Goal: Transaction & Acquisition: Purchase product/service

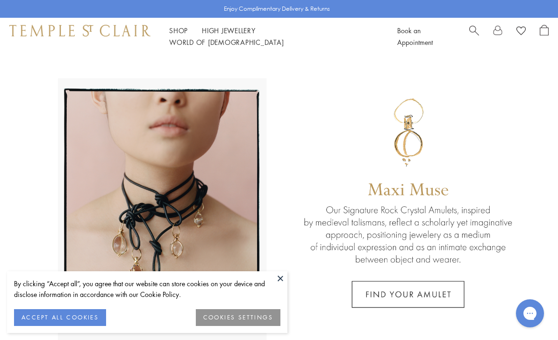
click at [254, 318] on button "COOKIES SETTINGS" at bounding box center [238, 317] width 85 height 17
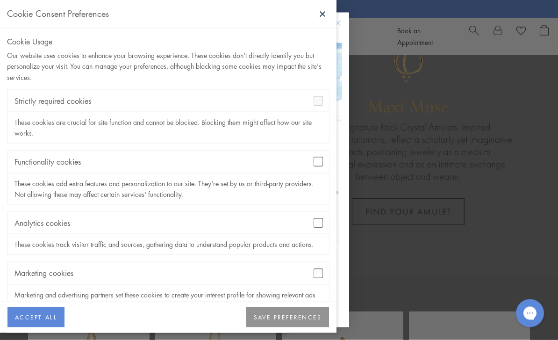
scroll to position [111, 0]
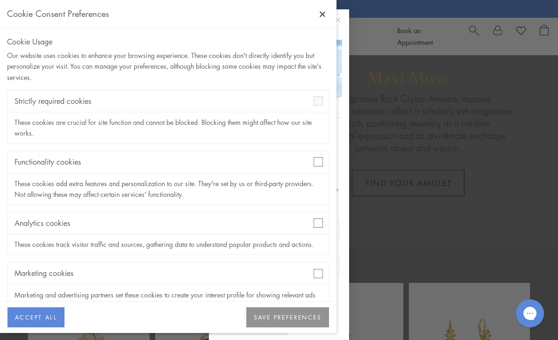
click at [290, 328] on button "SAVE PREFERENCES" at bounding box center [287, 317] width 83 height 21
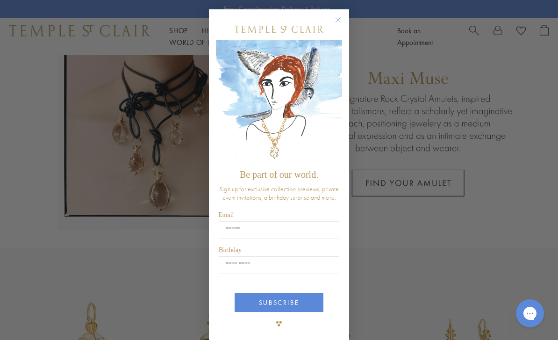
click at [345, 28] on button "Close dialog" at bounding box center [343, 25] width 12 height 12
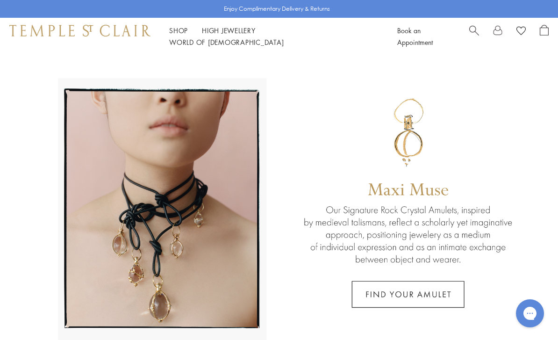
scroll to position [20, 0]
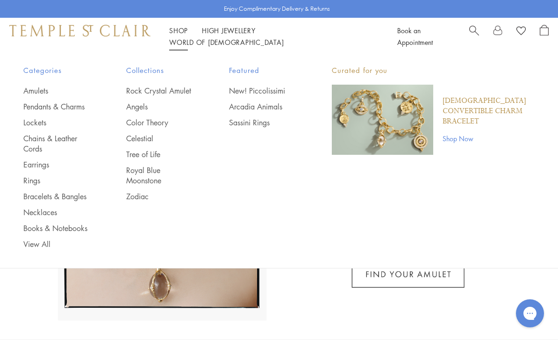
click at [46, 168] on link "Earrings" at bounding box center [55, 164] width 65 height 10
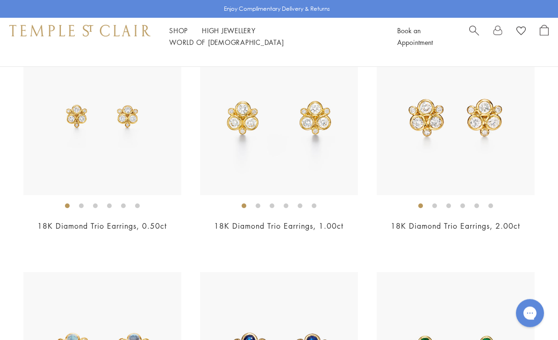
scroll to position [1074, 0]
click at [469, 158] on img at bounding box center [456, 116] width 158 height 158
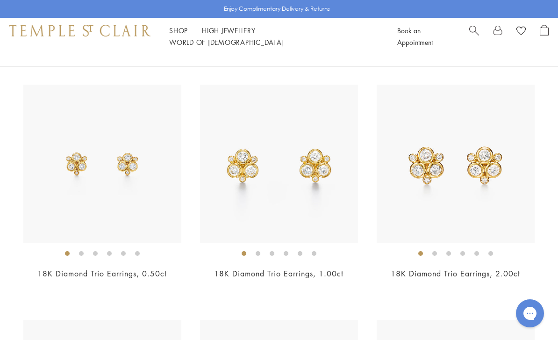
click at [280, 212] on img at bounding box center [279, 164] width 158 height 158
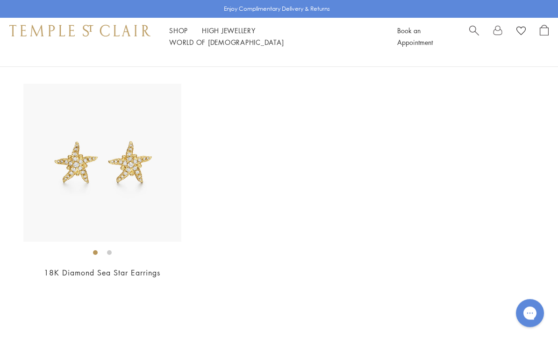
scroll to position [4131, 0]
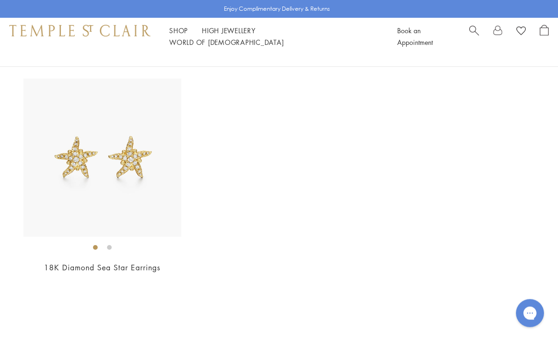
click at [69, 178] on img at bounding box center [102, 158] width 158 height 158
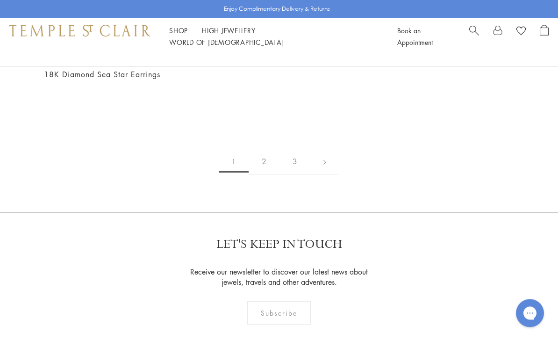
scroll to position [4327, 0]
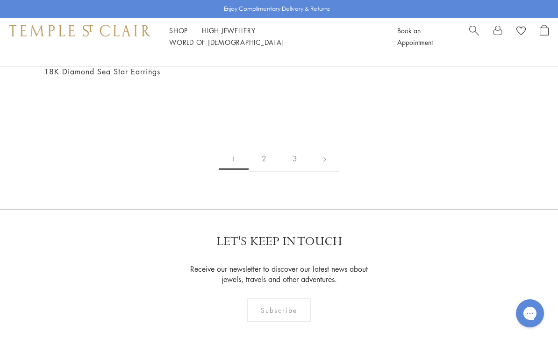
click at [268, 146] on link "2" at bounding box center [264, 159] width 31 height 26
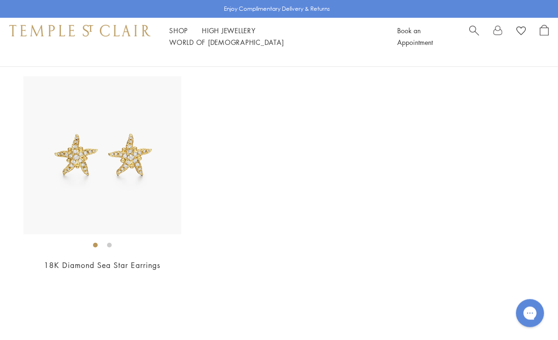
scroll to position [4133, 0]
click at [93, 136] on img at bounding box center [102, 156] width 158 height 158
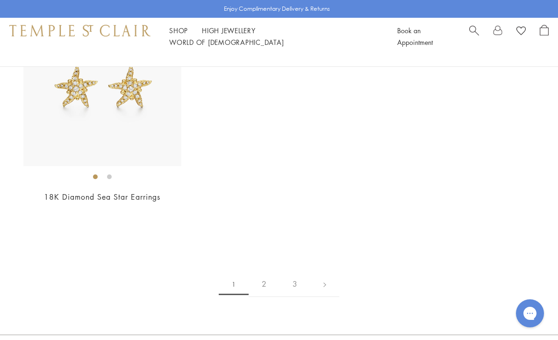
scroll to position [4201, 0]
click at [268, 271] on link "2" at bounding box center [264, 284] width 31 height 26
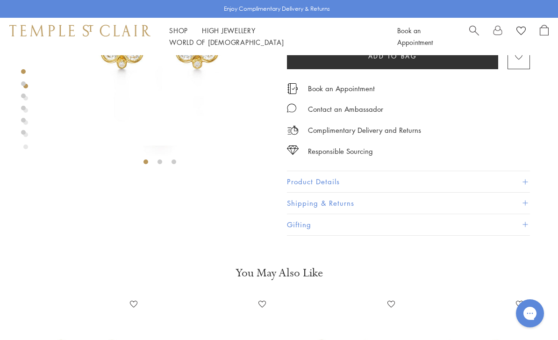
scroll to position [127, 0]
click at [516, 178] on button "Product Details" at bounding box center [408, 180] width 243 height 21
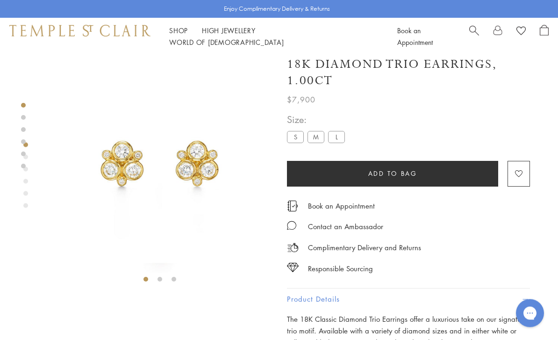
scroll to position [6, 0]
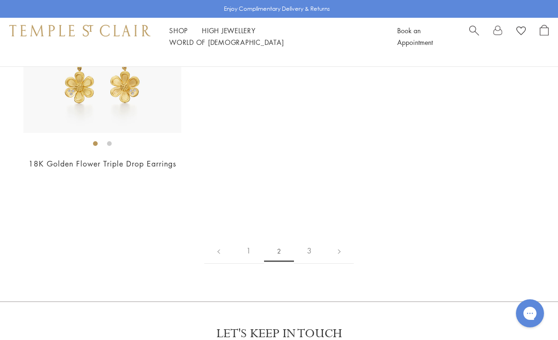
scroll to position [4000, 0]
click at [312, 254] on link "3" at bounding box center [309, 251] width 31 height 26
